Goal: Information Seeking & Learning: Learn about a topic

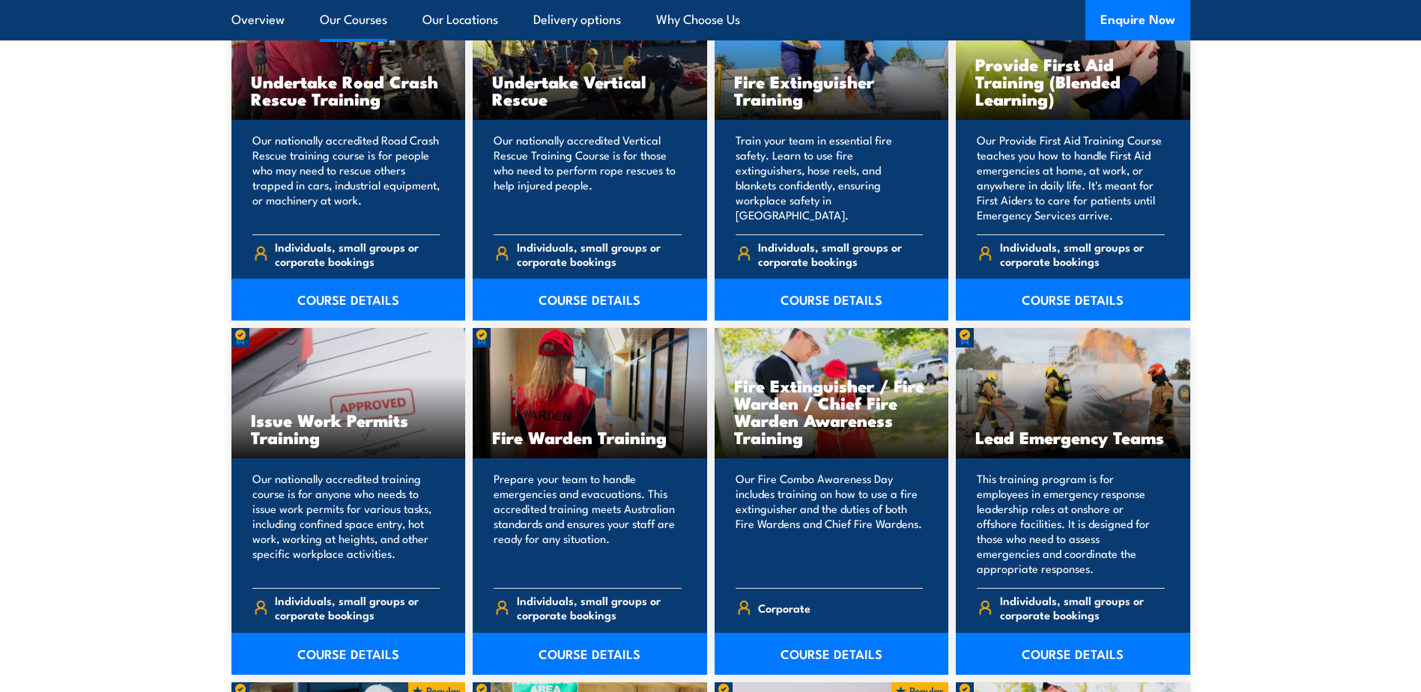
scroll to position [1573, 0]
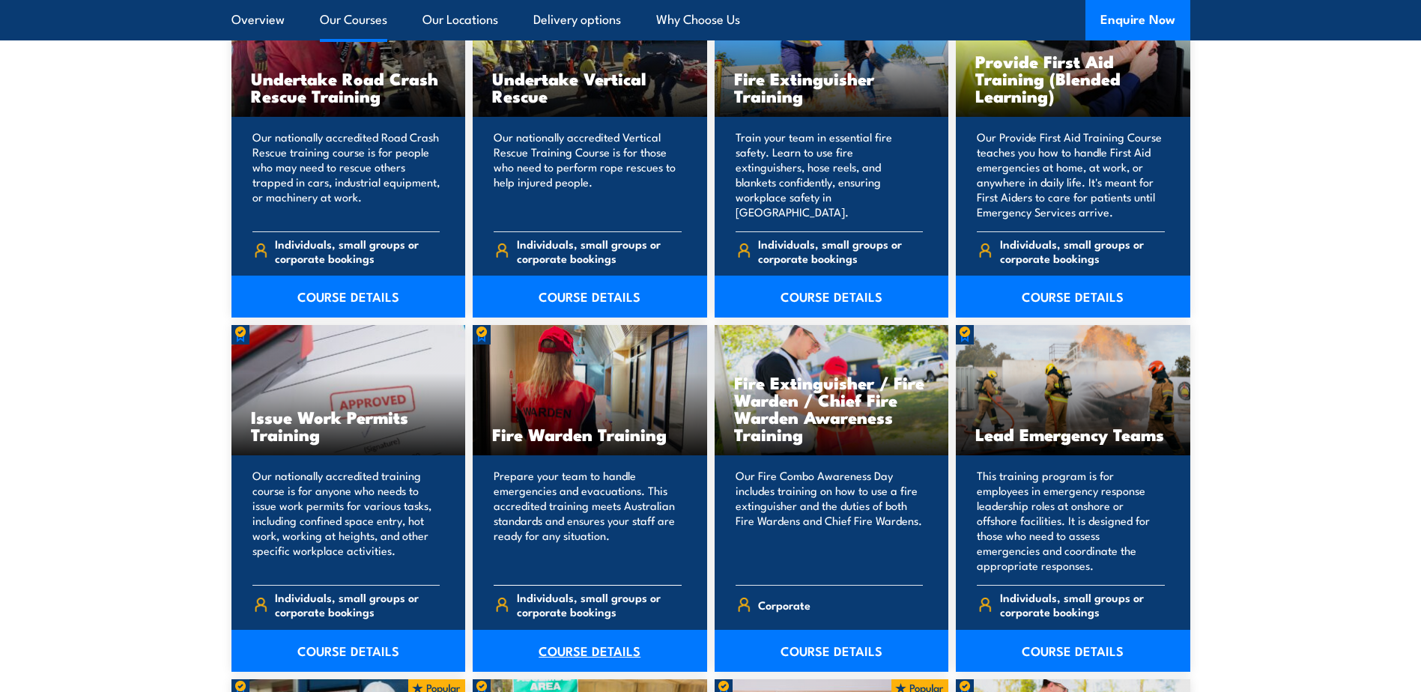
click at [611, 647] on link "COURSE DETAILS" at bounding box center [590, 651] width 235 height 42
click at [611, 645] on link "COURSE DETAILS" at bounding box center [590, 651] width 235 height 42
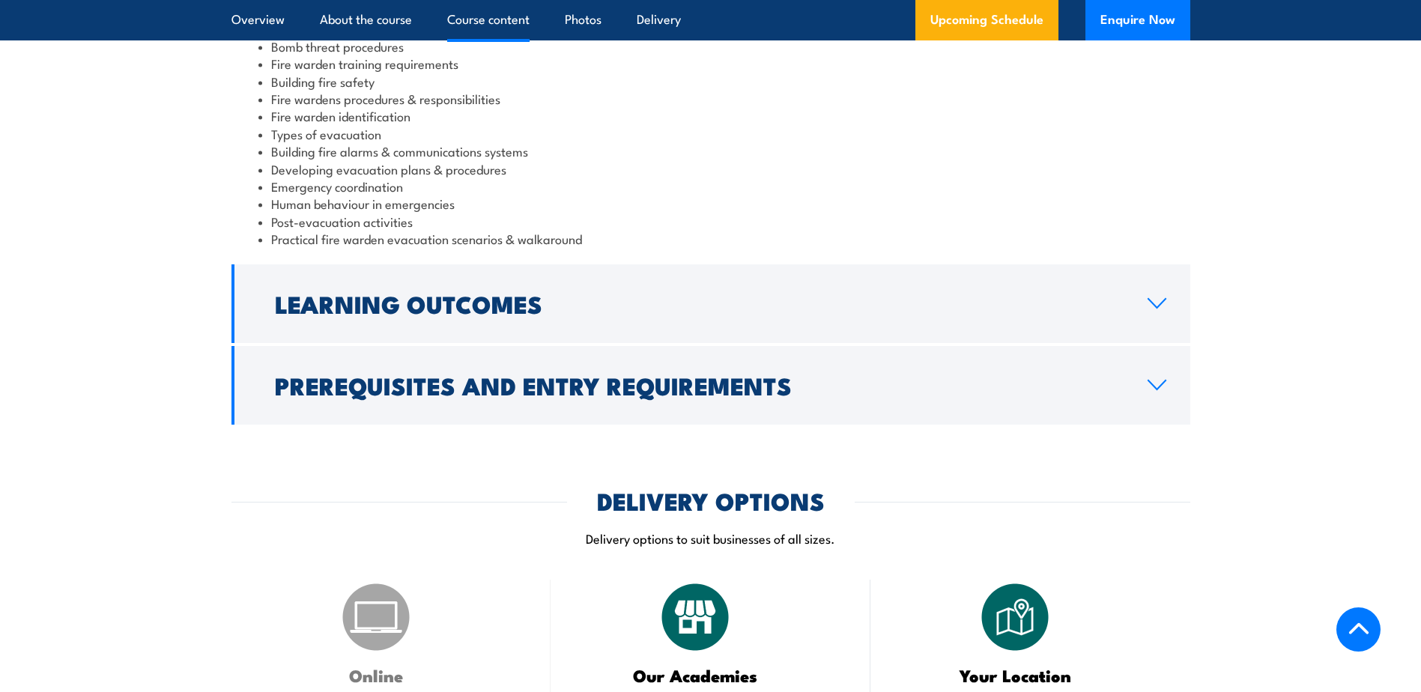
scroll to position [1723, 0]
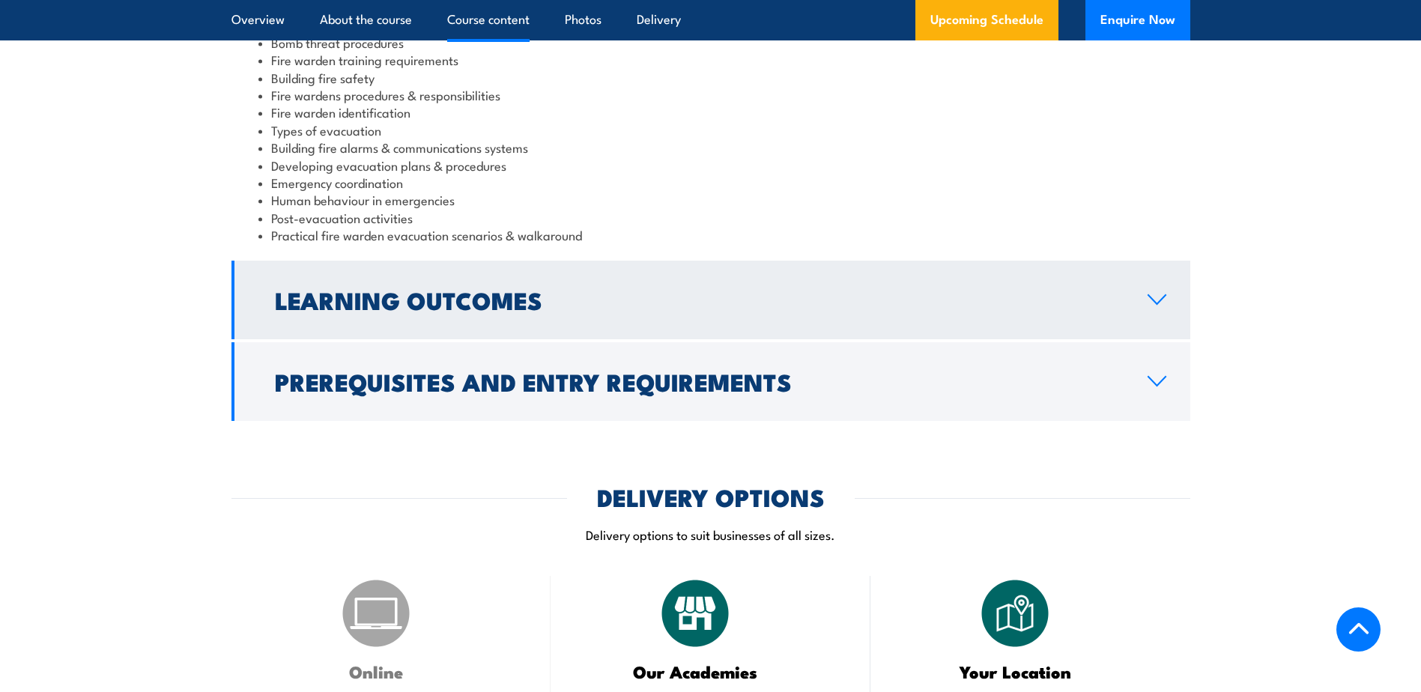
click at [569, 329] on link "Learning Outcomes" at bounding box center [711, 300] width 959 height 79
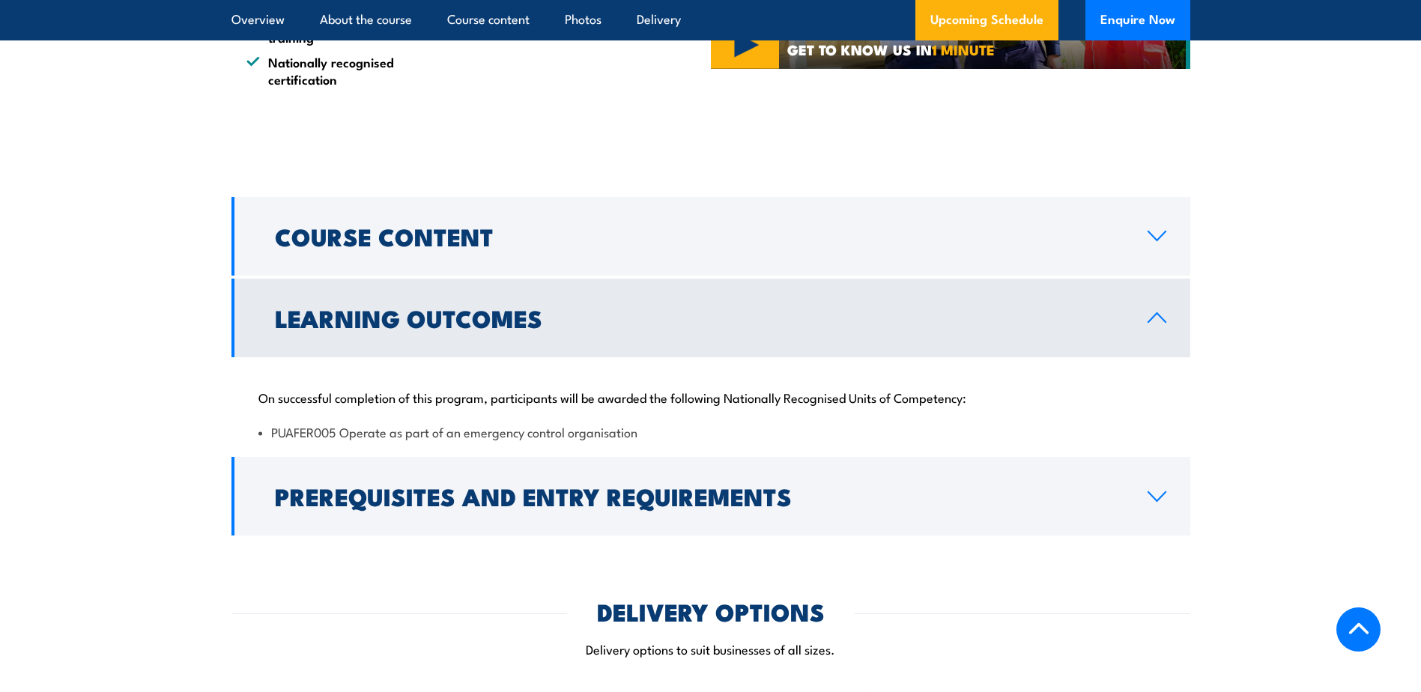
scroll to position [1358, 0]
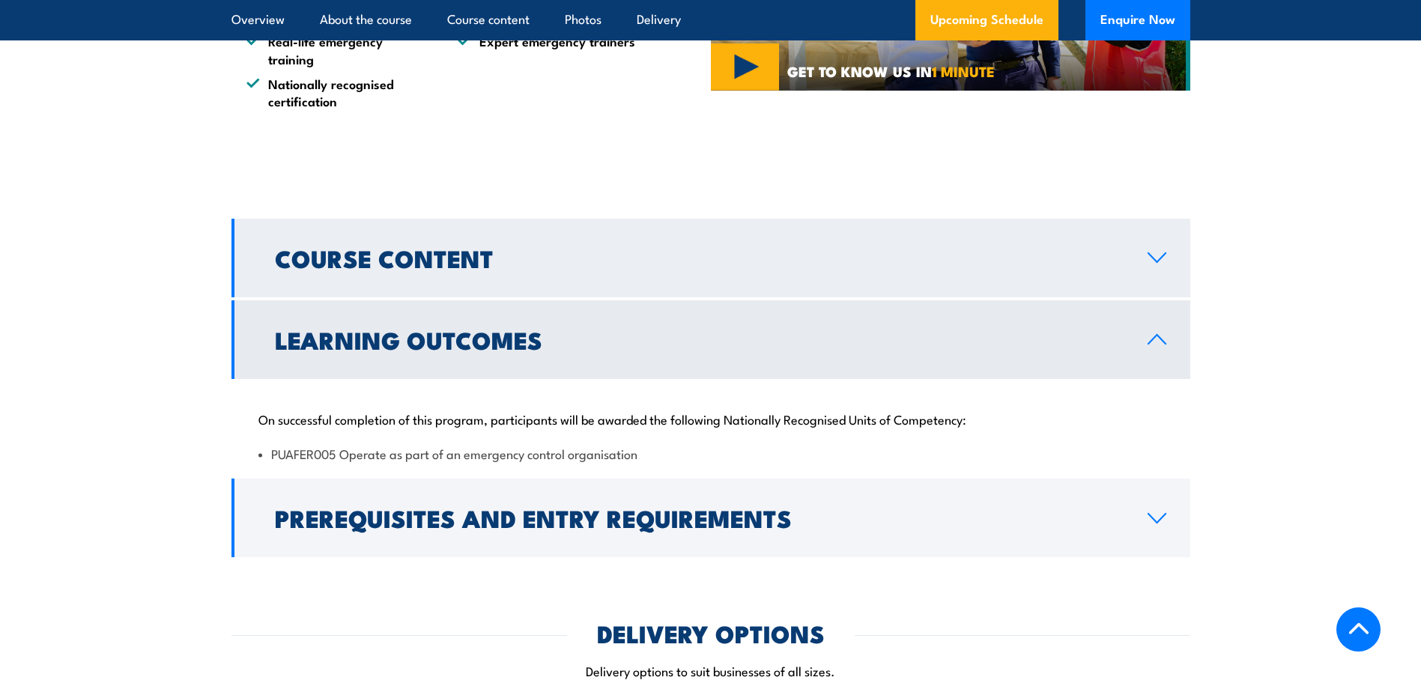
click at [553, 276] on link "Course Content" at bounding box center [711, 258] width 959 height 79
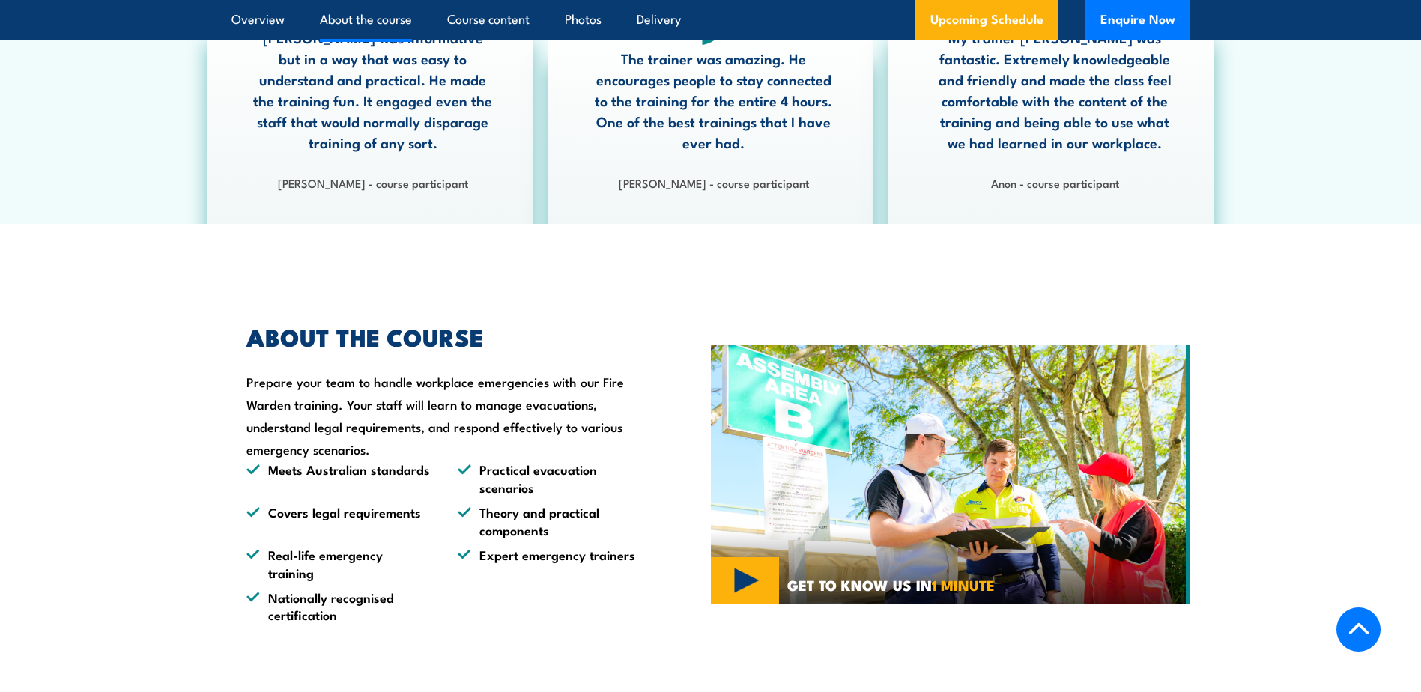
scroll to position [684, 0]
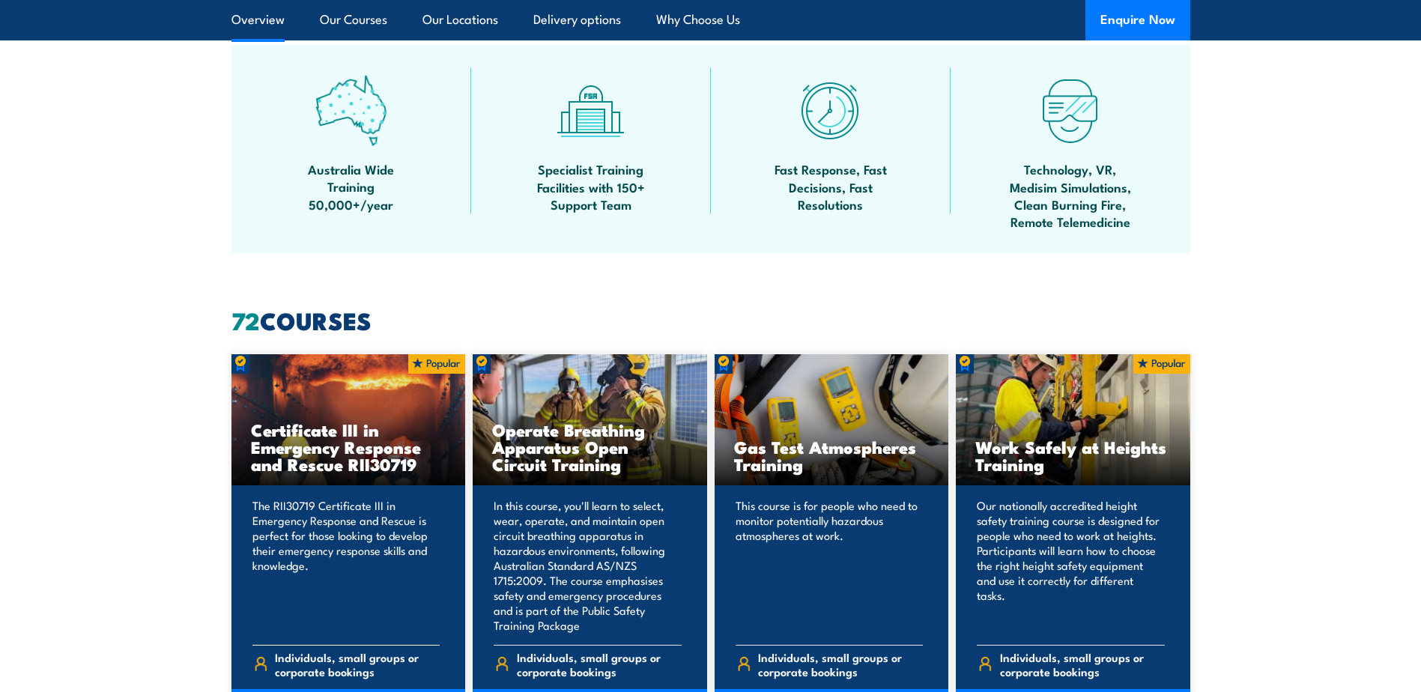
scroll to position [899, 0]
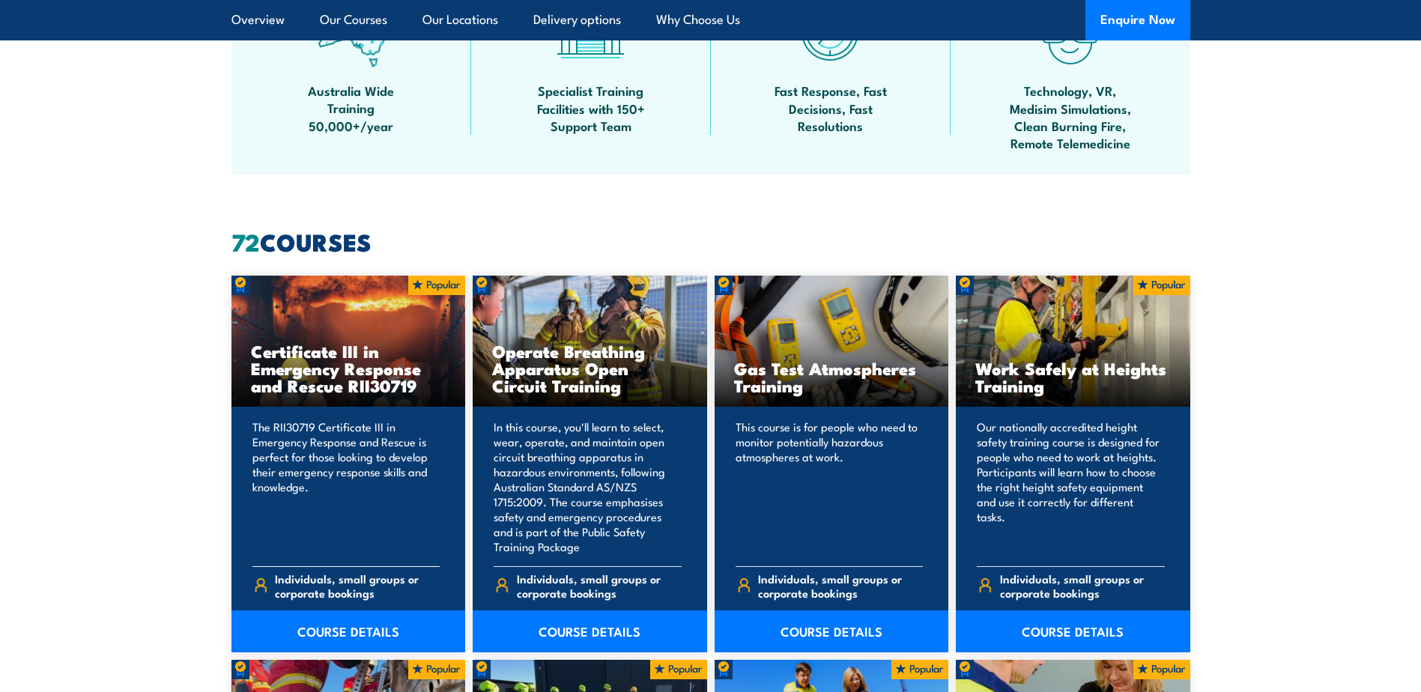
click at [374, 369] on h3 "Certificate III in Emergency Response and Rescue RII30719" at bounding box center [349, 368] width 196 height 52
click at [368, 632] on link "COURSE DETAILS" at bounding box center [349, 632] width 235 height 42
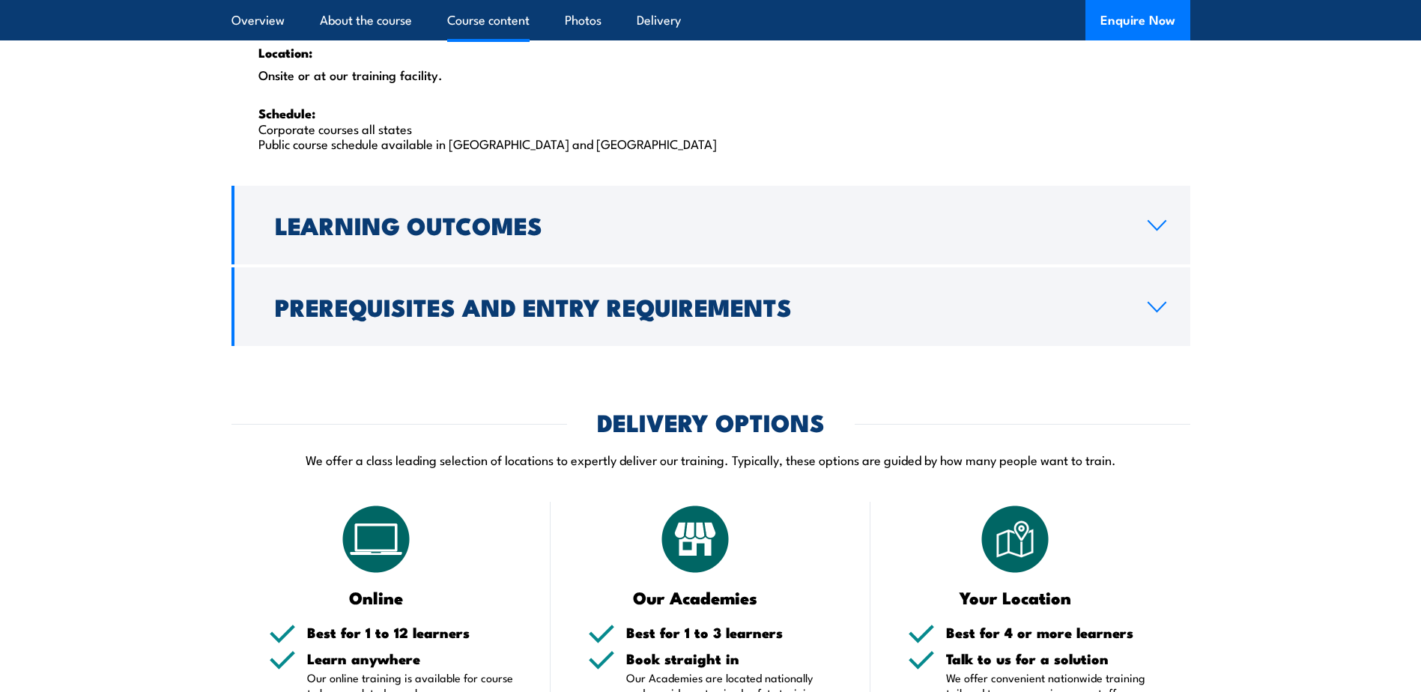
scroll to position [2622, 0]
